Goal: Obtain resource: Download file/media

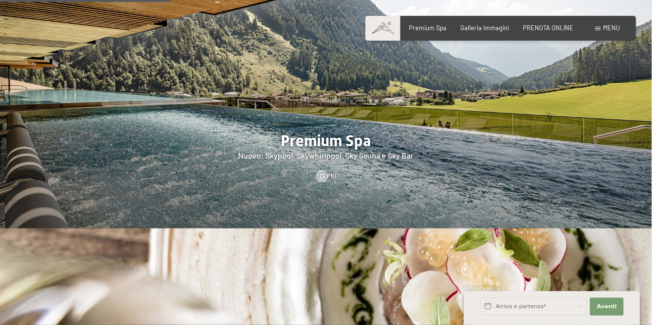
scroll to position [1078, 0]
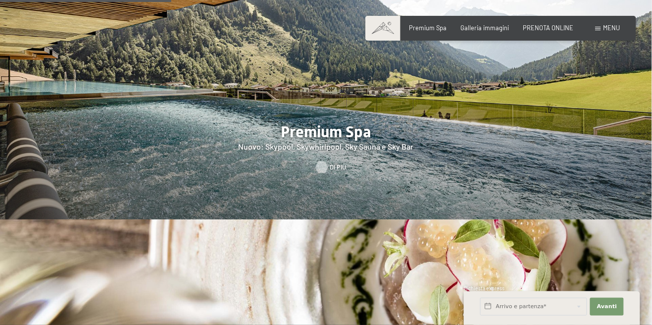
click at [330, 172] on span "Di più" at bounding box center [338, 167] width 16 height 9
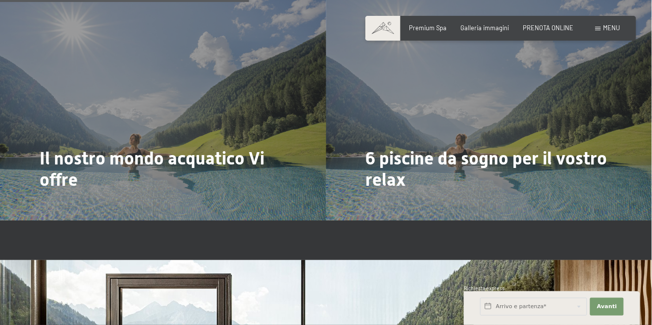
scroll to position [1907, 0]
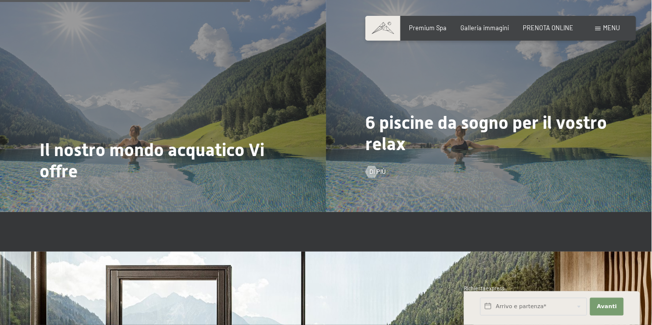
click at [583, 155] on span "6 piscine da sogno per il vostro relax" at bounding box center [487, 133] width 242 height 42
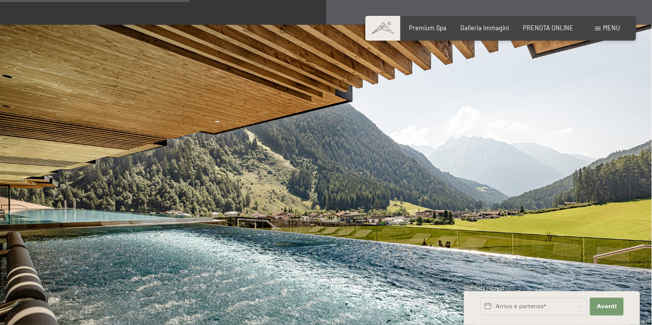
scroll to position [1443, 0]
click at [615, 26] on span "Menu" at bounding box center [612, 28] width 17 height 8
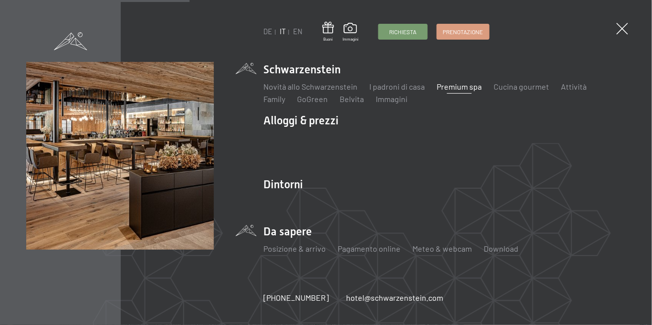
click at [284, 232] on li "Da sapere Posizione & arrivo Pagamento online Meteo & webcam Download" at bounding box center [445, 243] width 363 height 39
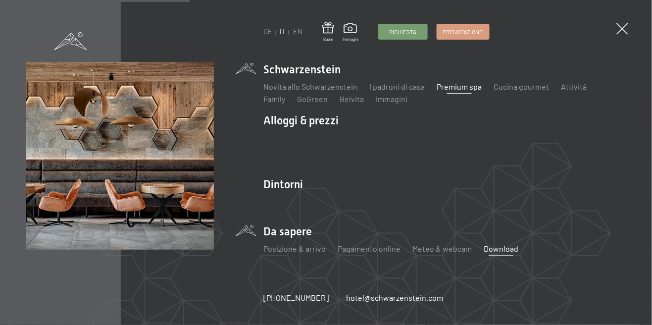
click at [504, 247] on link "Download" at bounding box center [501, 248] width 35 height 9
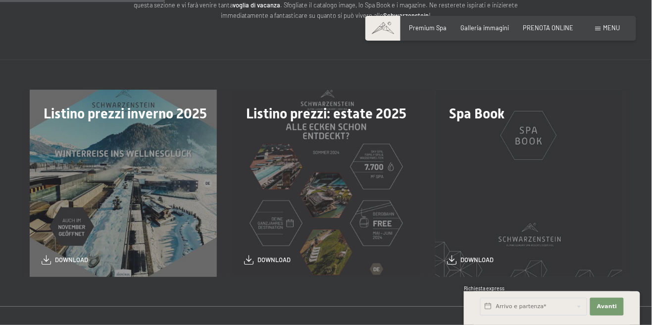
scroll to position [197, 0]
click at [491, 259] on span "download" at bounding box center [477, 257] width 33 height 9
